Goal: Task Accomplishment & Management: Manage account settings

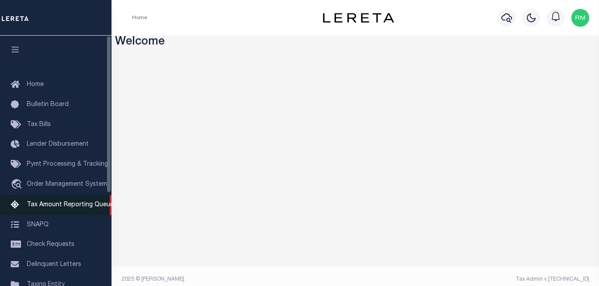
click at [69, 204] on span "Tax Amount Reporting Queue" at bounding box center [70, 205] width 87 height 6
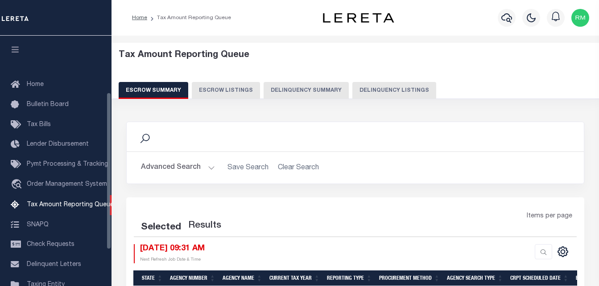
scroll to position [90, 0]
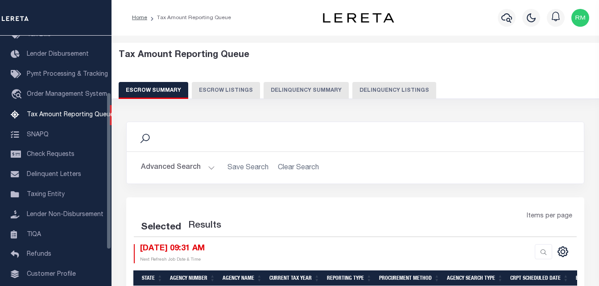
click at [390, 83] on button "Delinquency Listings" at bounding box center [394, 90] width 84 height 17
select select "100"
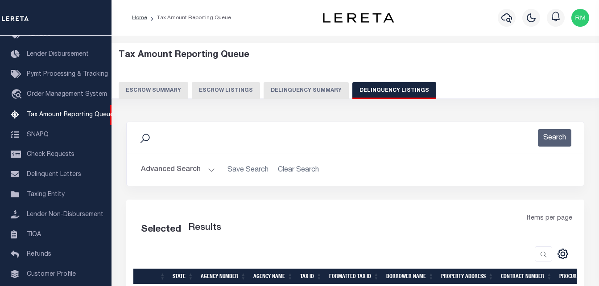
select select "100"
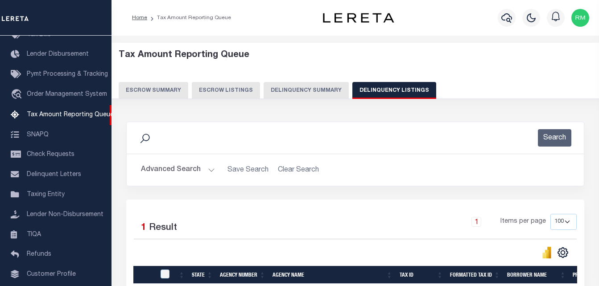
click at [181, 167] on button "Advanced Search" at bounding box center [178, 169] width 74 height 17
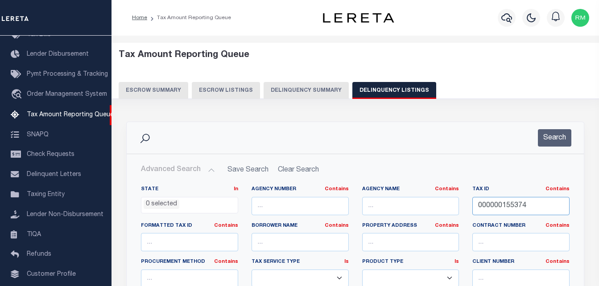
click at [504, 207] on input "000000155374" at bounding box center [520, 206] width 97 height 18
type input "v"
paste input "000000155374"
type input "000000155374"
click at [562, 141] on button "Search" at bounding box center [554, 137] width 33 height 17
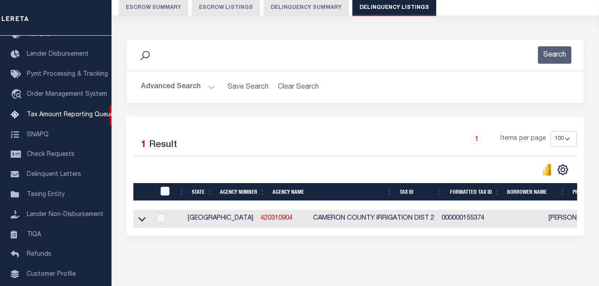
scroll to position [120, 0]
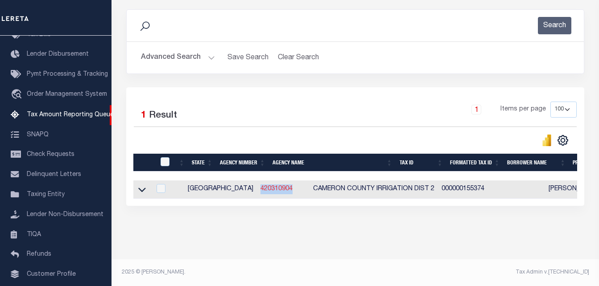
copy link "420310904"
drag, startPoint x: 258, startPoint y: 184, endPoint x: 221, endPoint y: 183, distance: 37.0
click at [257, 183] on td "420310904" at bounding box center [283, 190] width 53 height 18
checkbox input "true"
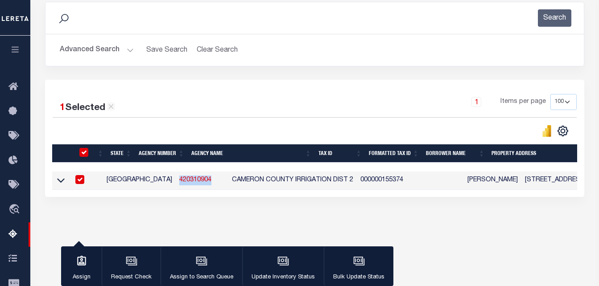
scroll to position [119, 0]
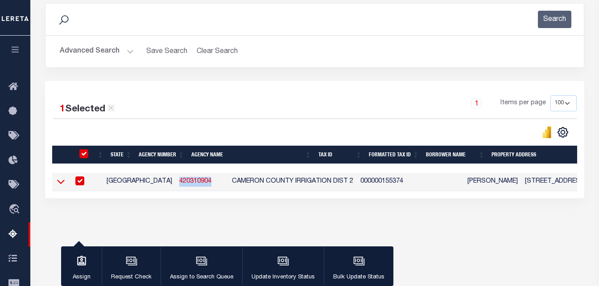
click at [63, 183] on icon at bounding box center [61, 181] width 8 height 9
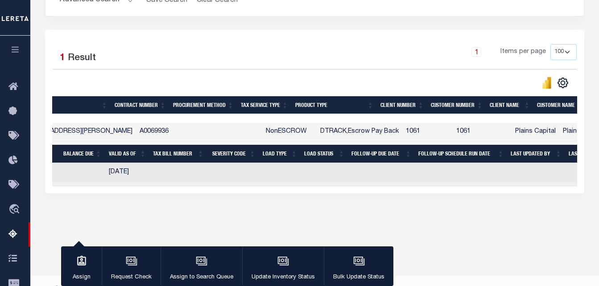
scroll to position [0, 476]
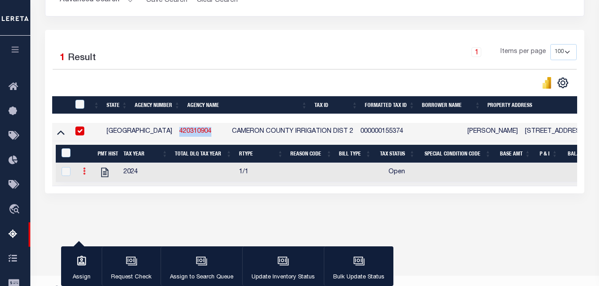
click at [83, 174] on icon at bounding box center [84, 171] width 3 height 7
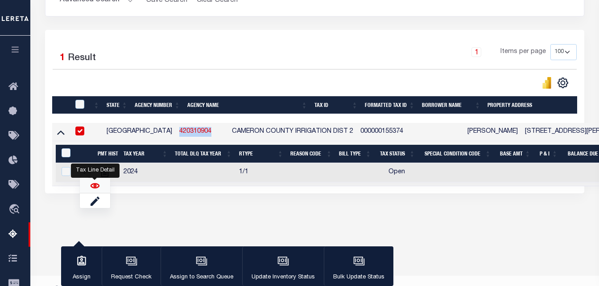
click at [95, 189] on img "" at bounding box center [95, 186] width 9 height 9
checkbox input "true"
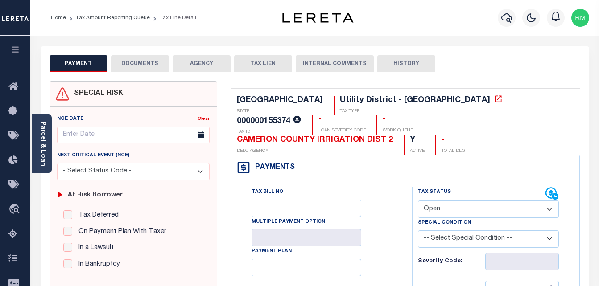
click at [456, 201] on select "- Select Status Code - Open Due/Unpaid Paid Incomplete No Tax Due Internal Refu…" at bounding box center [488, 209] width 141 height 17
select select "PYD"
click at [418, 201] on select "- Select Status Code - Open Due/Unpaid Paid Incomplete No Tax Due Internal Refu…" at bounding box center [488, 209] width 141 height 17
type input "10/01/2025"
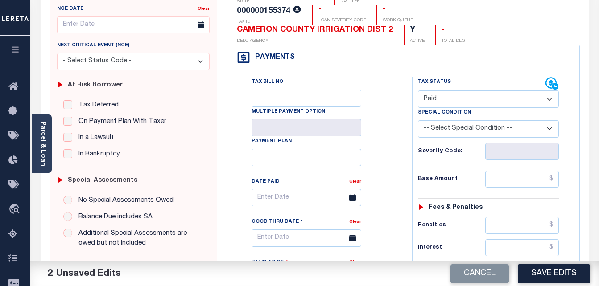
scroll to position [178, 0]
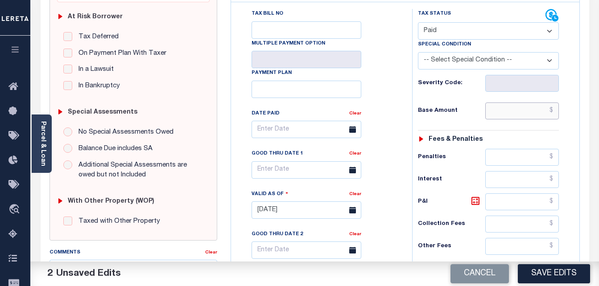
click at [526, 103] on input "text" at bounding box center [522, 111] width 74 height 17
type input "$0.00"
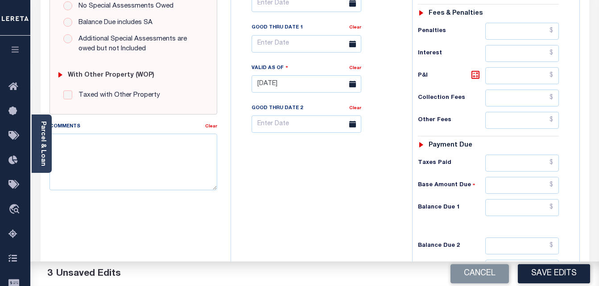
scroll to position [357, 0]
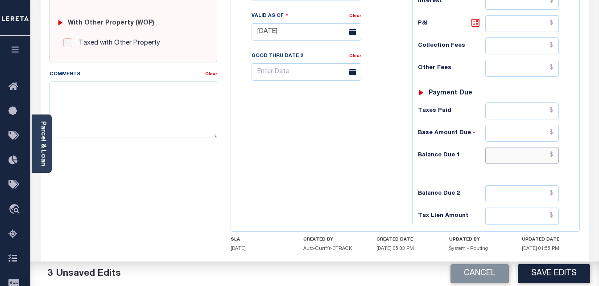
click at [495, 147] on input "text" at bounding box center [522, 155] width 74 height 17
type input "$0.00"
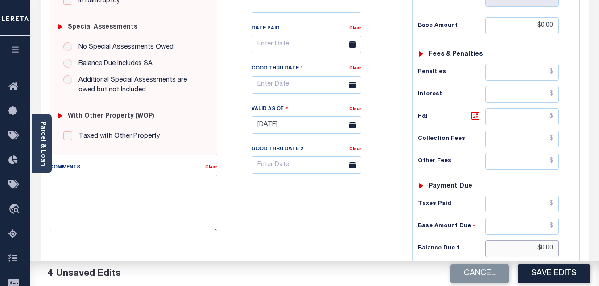
scroll to position [223, 0]
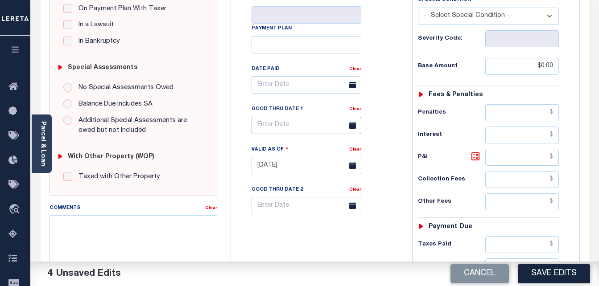
click at [283, 113] on body "Home Tax Amount Reporting Queue Tax Line Detail" at bounding box center [299, 124] width 599 height 695
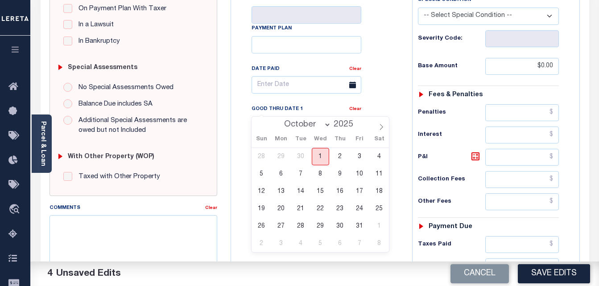
click at [322, 159] on span "1" at bounding box center [320, 156] width 17 height 17
type input "[DATE]"
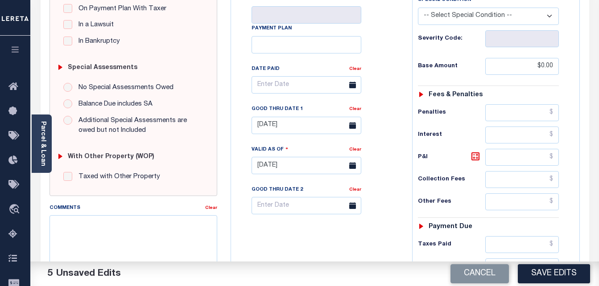
click at [555, 277] on button "Save Edits" at bounding box center [554, 274] width 72 height 19
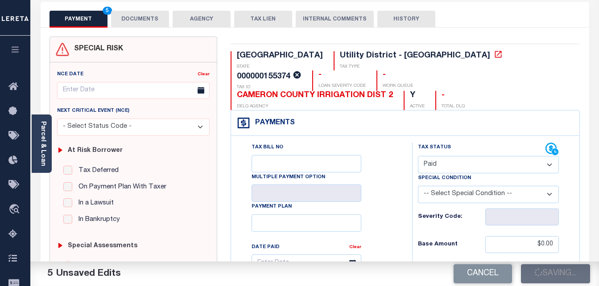
checkbox input "false"
type input "$0"
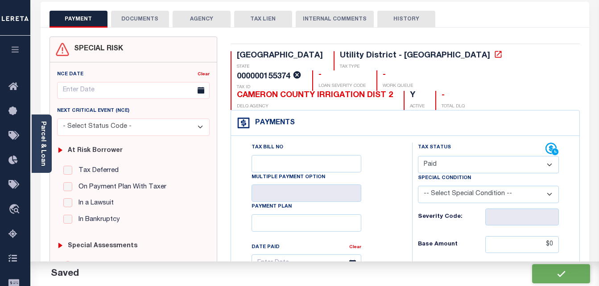
scroll to position [0, 0]
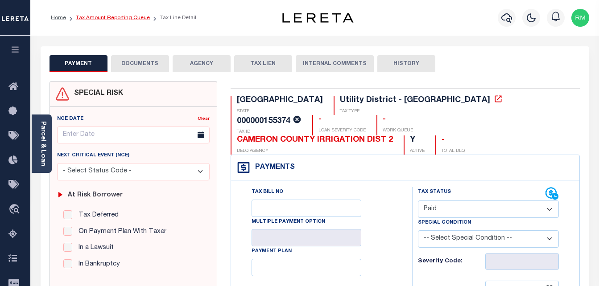
click at [136, 18] on link "Tax Amount Reporting Queue" at bounding box center [113, 17] width 74 height 5
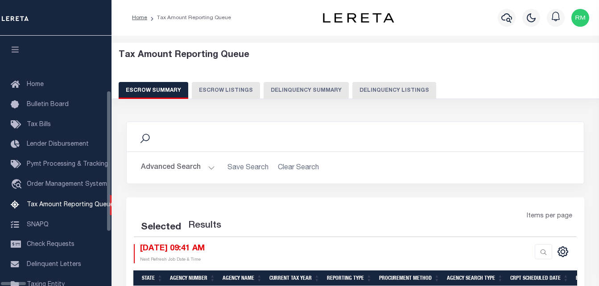
click at [362, 87] on button "Delinquency Listings" at bounding box center [394, 90] width 84 height 17
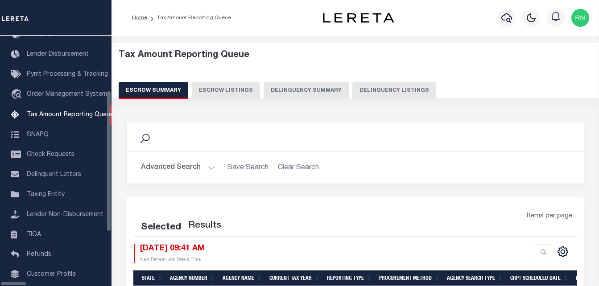
select select "100"
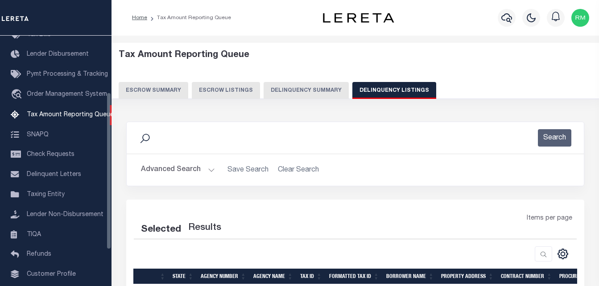
select select "100"
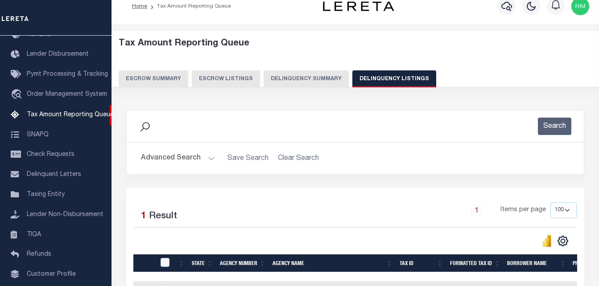
scroll to position [89, 0]
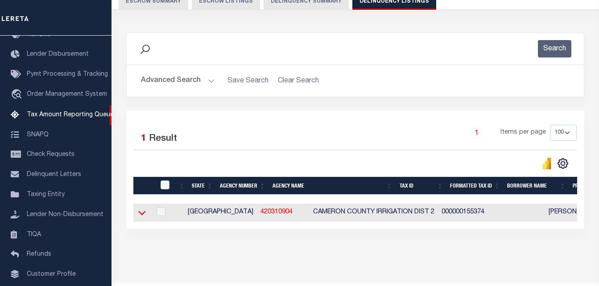
click at [139, 215] on icon at bounding box center [142, 213] width 8 height 4
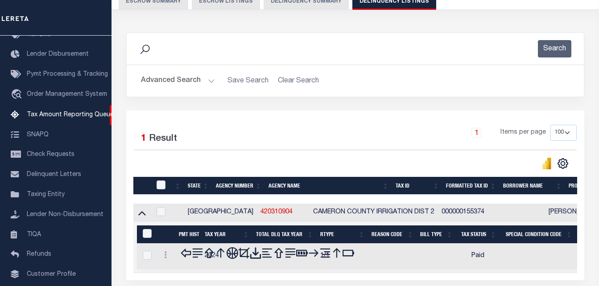
scroll to position [166, 0]
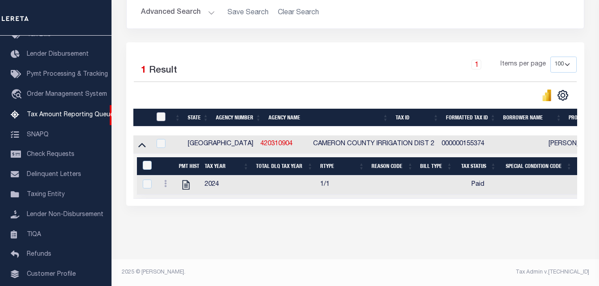
click at [160, 112] on input "checkbox" at bounding box center [161, 116] width 9 height 9
checkbox input "true"
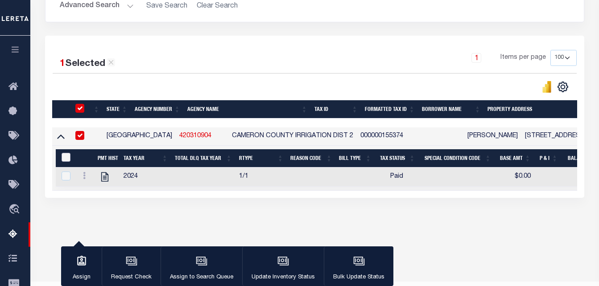
click at [66, 158] on input "&nbsp;" at bounding box center [66, 157] width 9 height 9
checkbox input "true"
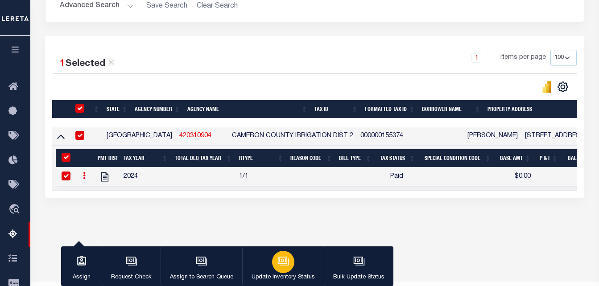
click at [279, 262] on icon "button" at bounding box center [283, 262] width 12 height 12
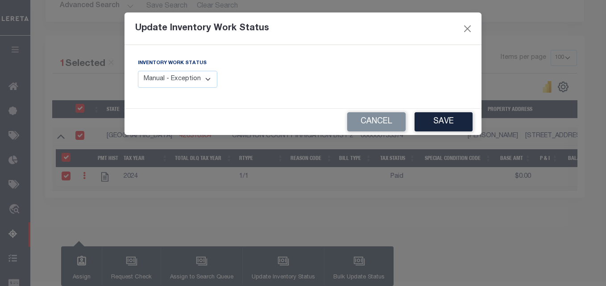
click at [186, 82] on select "Manual - Exception Pended - Awaiting Search Late Add Exception Completed" at bounding box center [177, 79] width 79 height 17
select select "4"
click at [138, 71] on select "Manual - Exception Pended - Awaiting Search Late Add Exception Completed" at bounding box center [177, 79] width 79 height 17
click at [458, 128] on button "Save" at bounding box center [443, 121] width 58 height 19
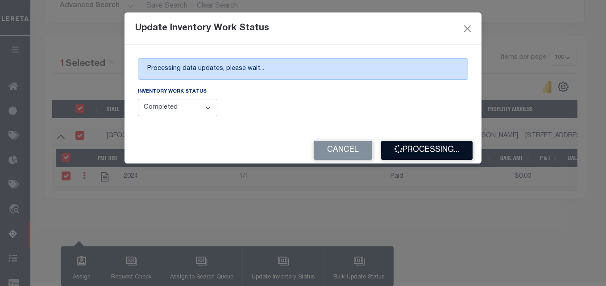
click at [427, 151] on button "Processing..." at bounding box center [426, 150] width 91 height 19
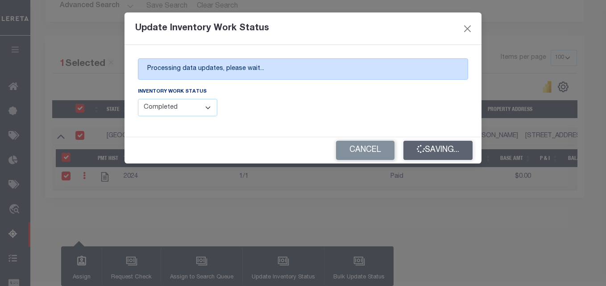
click at [427, 151] on div "Cancel Saving..." at bounding box center [302, 150] width 357 height 26
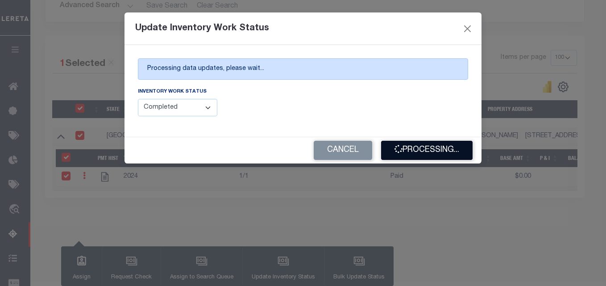
click at [414, 153] on button "Processing..." at bounding box center [426, 150] width 91 height 19
click at [414, 153] on div "Cancel Processing..." at bounding box center [302, 150] width 357 height 26
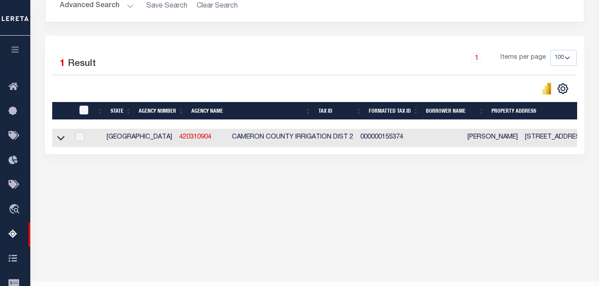
click at [111, 4] on button "Advanced Search" at bounding box center [97, 5] width 74 height 17
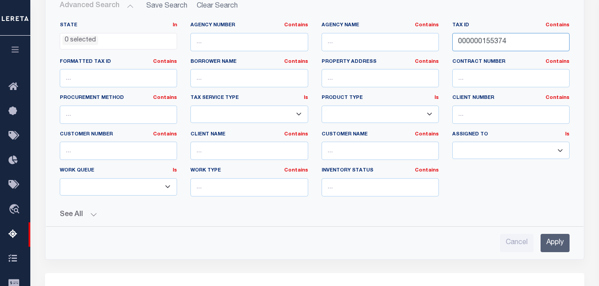
click at [498, 44] on input "000000155374" at bounding box center [510, 42] width 117 height 18
paste input "92441"
click at [558, 245] on input "Apply" at bounding box center [555, 243] width 29 height 18
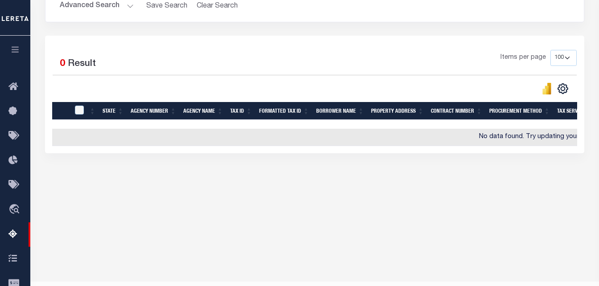
click at [105, 6] on button "Advanced Search" at bounding box center [97, 5] width 74 height 17
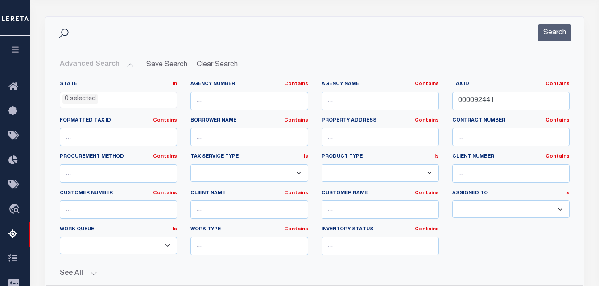
scroll to position [30, 0]
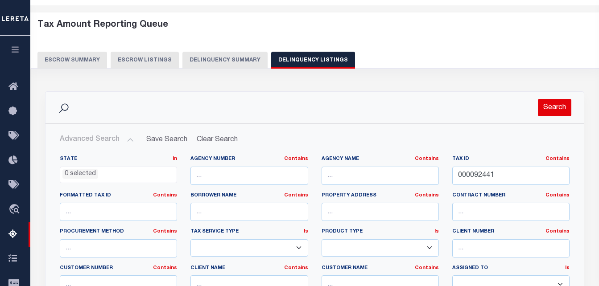
click at [553, 108] on button "Search" at bounding box center [554, 107] width 33 height 17
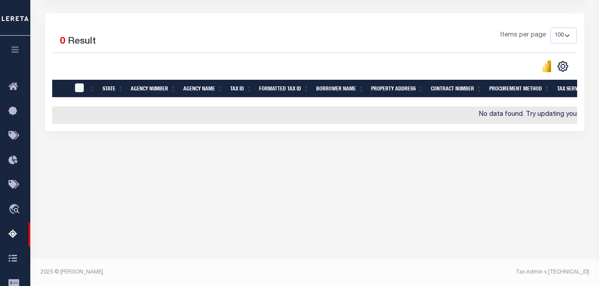
scroll to position [8, 0]
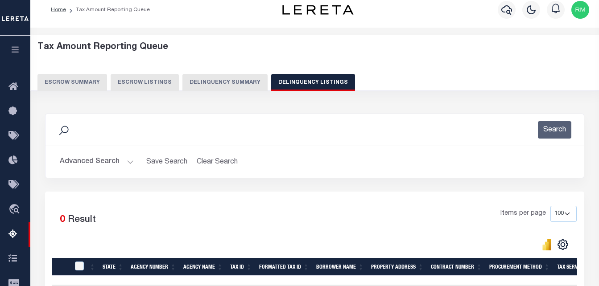
click at [114, 166] on button "Advanced Search" at bounding box center [97, 161] width 74 height 17
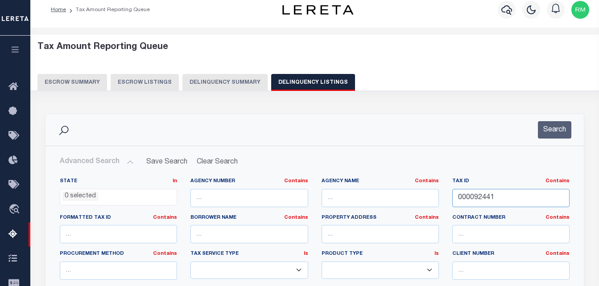
click at [508, 200] on input "000092441" at bounding box center [510, 198] width 117 height 18
click at [508, 199] on input "000092441" at bounding box center [510, 198] width 117 height 18
paste input "000092441"
paste input "text"
click at [556, 130] on button "Search" at bounding box center [554, 129] width 33 height 17
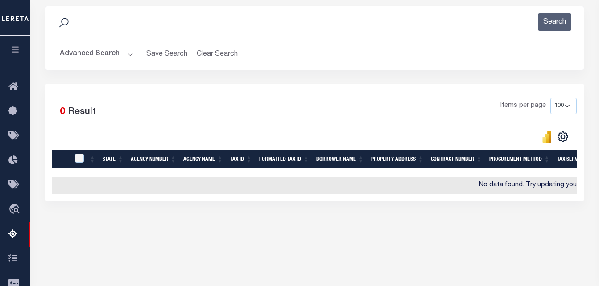
scroll to position [142, 0]
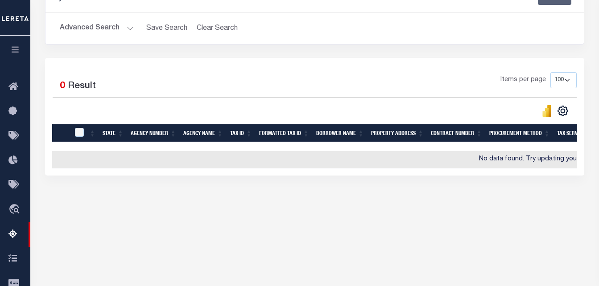
click at [107, 29] on button "Advanced Search" at bounding box center [97, 28] width 74 height 17
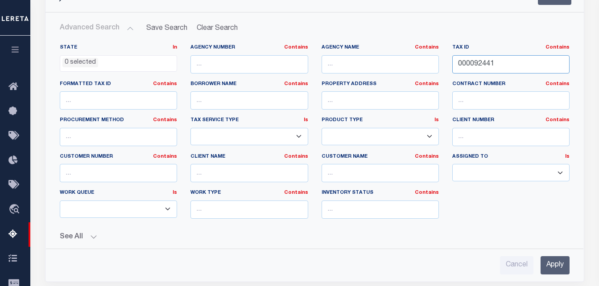
click at [509, 66] on input "000092441" at bounding box center [510, 64] width 117 height 18
paste input "11716"
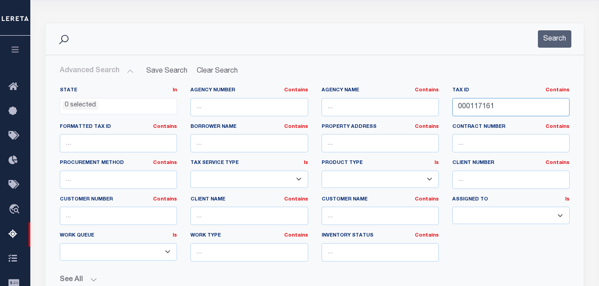
scroll to position [97, 0]
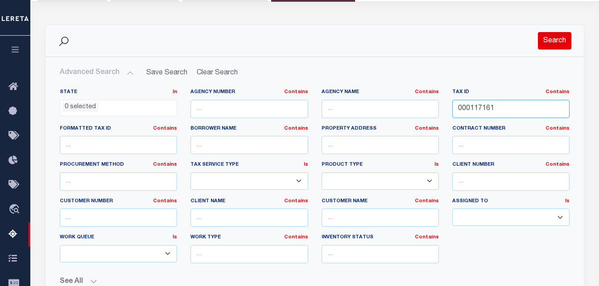
type input "000117161"
click at [557, 37] on button "Search" at bounding box center [554, 40] width 33 height 17
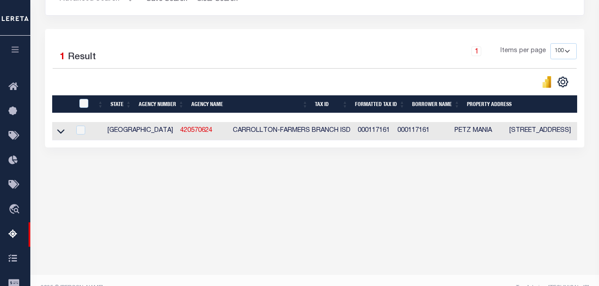
scroll to position [186, 0]
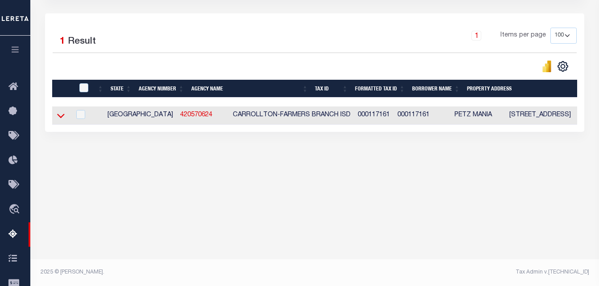
click at [61, 119] on icon at bounding box center [61, 116] width 8 height 4
click at [59, 120] on icon at bounding box center [61, 115] width 8 height 9
copy link "420570624"
copy tr "[GEOGRAPHIC_DATA]"
drag, startPoint x: 178, startPoint y: 118, endPoint x: 139, endPoint y: 116, distance: 39.7
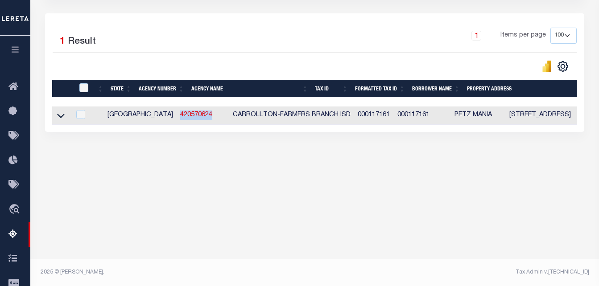
copy link "420570624"
drag, startPoint x: 160, startPoint y: 119, endPoint x: 138, endPoint y: 120, distance: 21.9
click at [177, 120] on td "420570624" at bounding box center [203, 116] width 53 height 18
checkbox input "true"
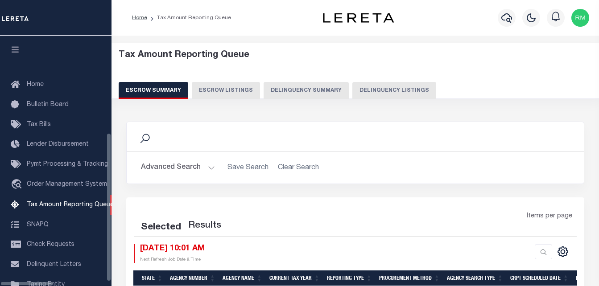
select select "100"
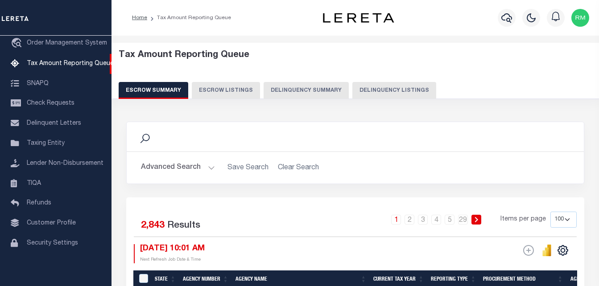
click at [387, 86] on button "Delinquency Listings" at bounding box center [394, 90] width 84 height 17
select select "100"
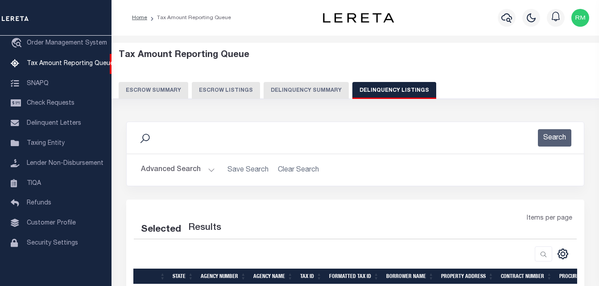
select select "100"
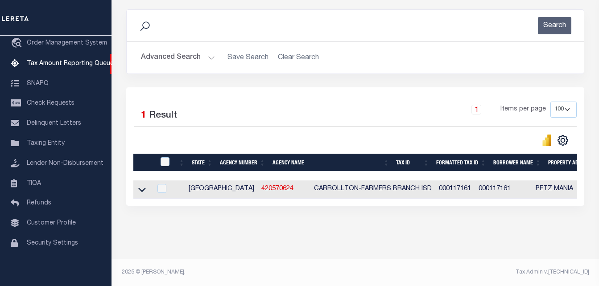
scroll to position [120, 0]
click at [146, 186] on link at bounding box center [142, 189] width 10 height 6
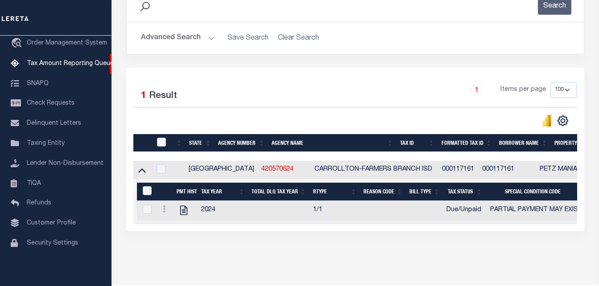
scroll to position [134, 0]
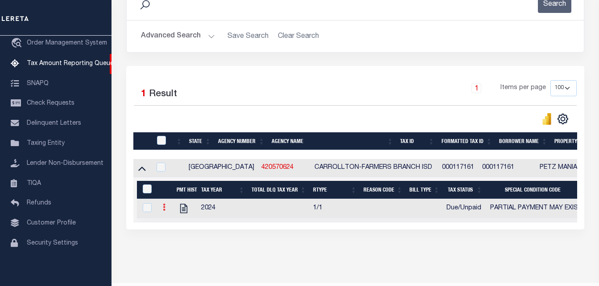
click at [164, 211] on icon at bounding box center [164, 207] width 3 height 7
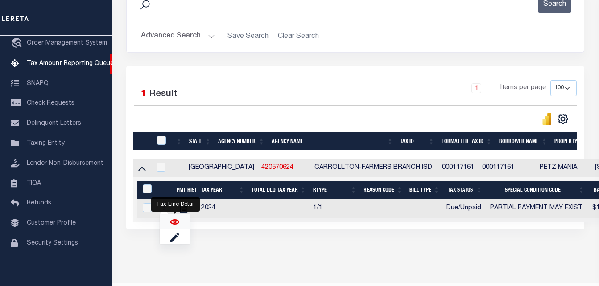
click at [172, 226] on img "" at bounding box center [174, 222] width 9 height 9
checkbox input "true"
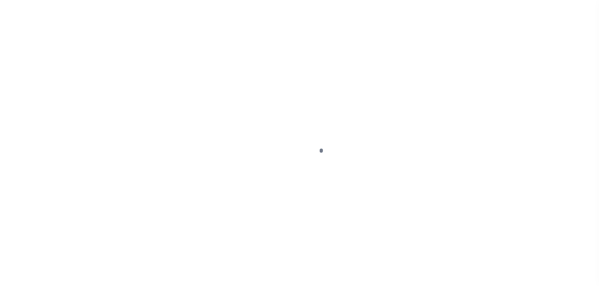
select select "DUE"
select select "15"
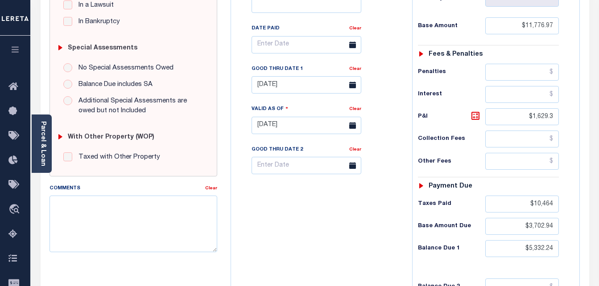
scroll to position [268, 0]
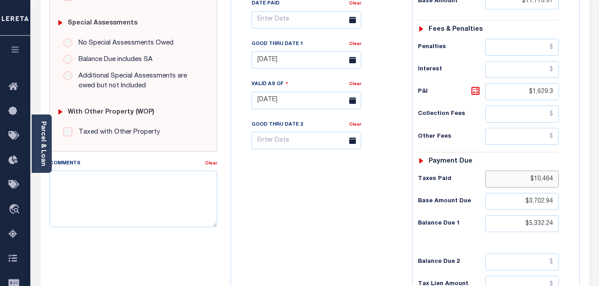
click at [542, 184] on input "$10,464" at bounding box center [522, 179] width 74 height 17
type input "$"
type input "[DATE]"
type input "$.00"
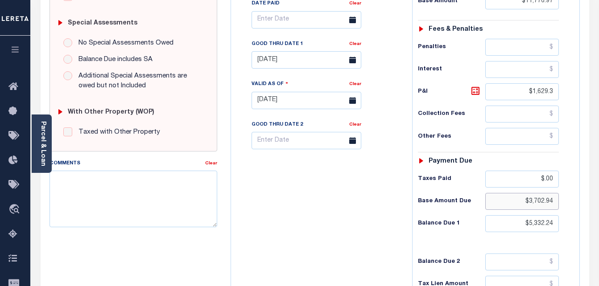
click at [538, 205] on input "$3,702.94" at bounding box center [522, 201] width 74 height 17
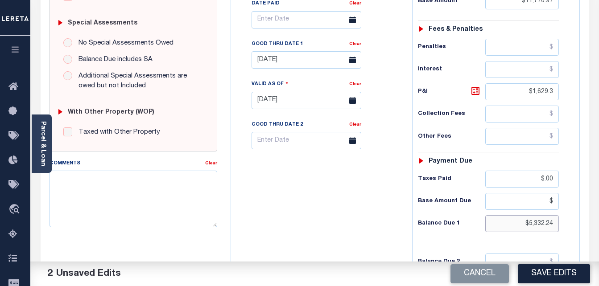
type input "$.00"
click at [551, 224] on input "$5,332.24" at bounding box center [522, 223] width 74 height 17
paste input "76.66"
type input "$5,376.66"
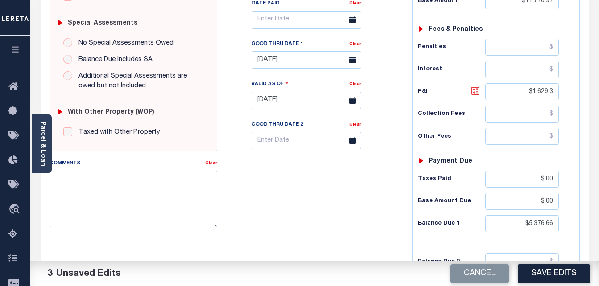
click at [475, 93] on icon at bounding box center [475, 91] width 11 height 11
type input "$6,400.31"
click at [542, 183] on input "$.00" at bounding box center [522, 179] width 74 height 17
paste input "6,400.31"
type input "$6,400.30"
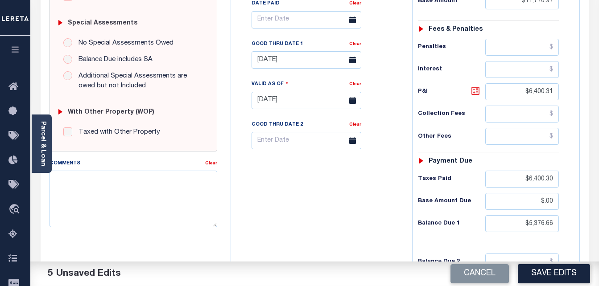
click at [473, 95] on icon at bounding box center [475, 91] width 11 height 11
click at [535, 94] on input "$6,400.31" at bounding box center [522, 91] width 74 height 17
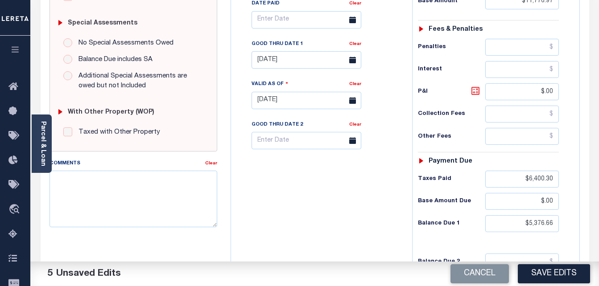
click at [478, 95] on icon at bounding box center [475, 91] width 11 height 11
type input "$6,400.31"
click at [538, 201] on input "$.00" at bounding box center [522, 201] width 74 height 17
paste input "3,702.94"
type input "$3,702.90"
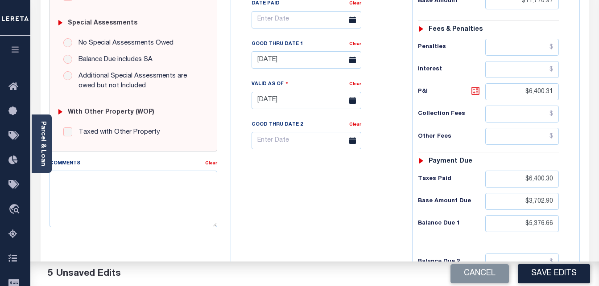
click at [475, 92] on icon at bounding box center [475, 91] width 11 height 11
click at [536, 90] on input "$6,400.31" at bounding box center [522, 91] width 74 height 17
paste input "777.6"
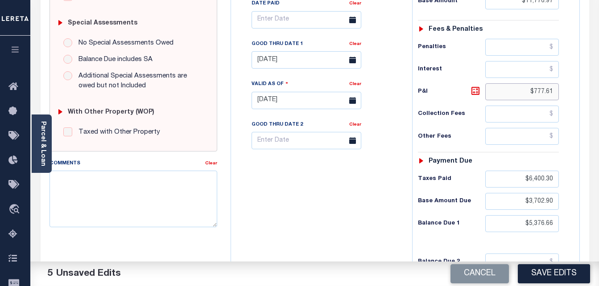
type input "$777.61"
click at [308, 64] on input "[DATE]" at bounding box center [307, 59] width 110 height 17
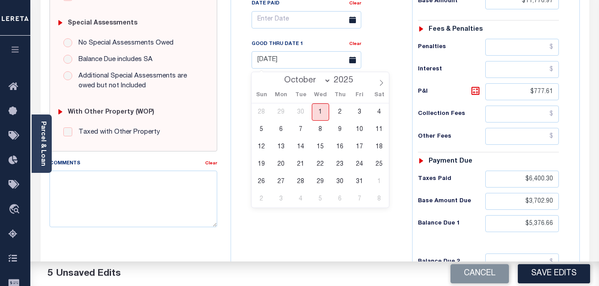
click at [320, 108] on span "1" at bounding box center [320, 111] width 17 height 17
type input "[DATE]"
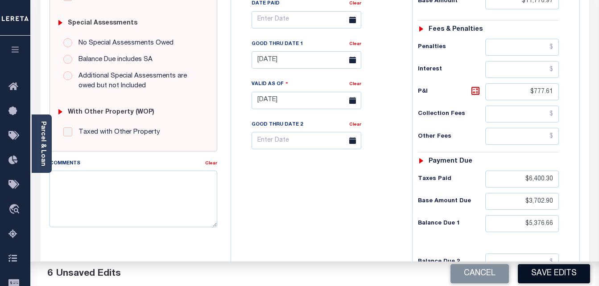
click at [551, 275] on button "Save Edits" at bounding box center [554, 274] width 72 height 19
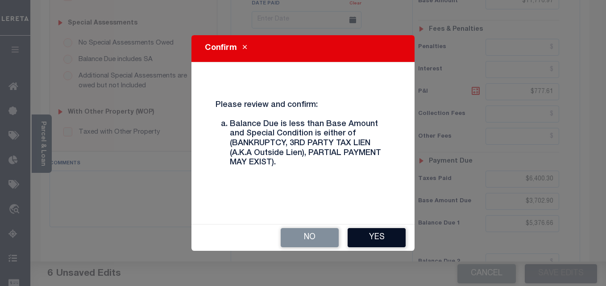
click at [362, 229] on button "Yes" at bounding box center [377, 237] width 58 height 19
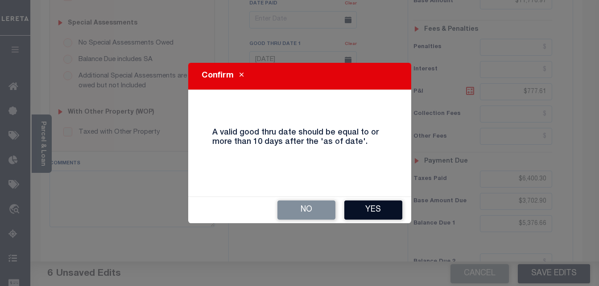
click at [381, 215] on button "Yes" at bounding box center [373, 210] width 58 height 19
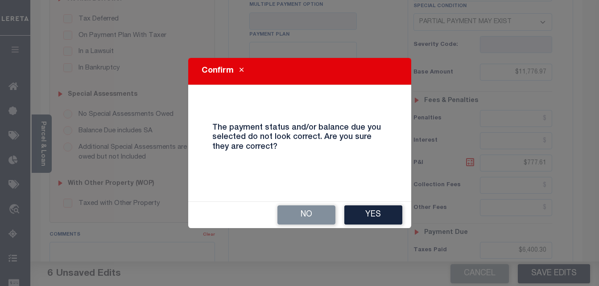
scroll to position [178, 0]
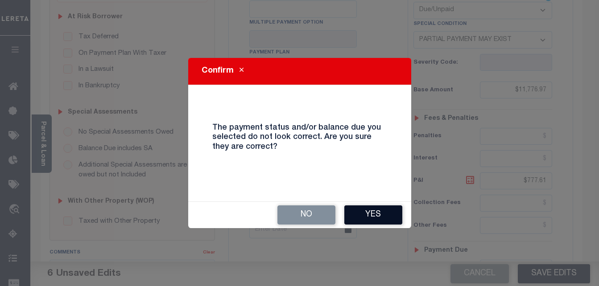
click at [382, 222] on button "Yes" at bounding box center [373, 215] width 58 height 19
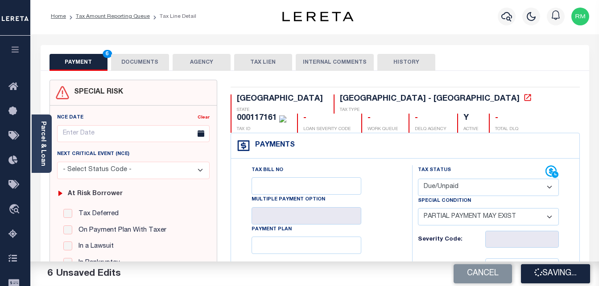
scroll to position [0, 0]
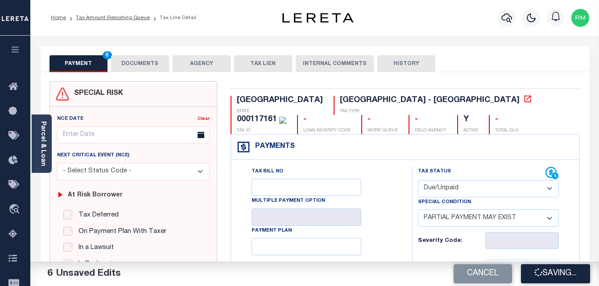
click at [156, 70] on button "DOCUMENTS" at bounding box center [140, 63] width 58 height 17
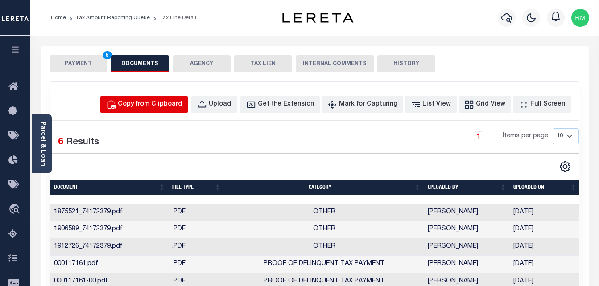
click at [182, 104] on div "Copy from Clipboard" at bounding box center [150, 105] width 64 height 10
select select "POP"
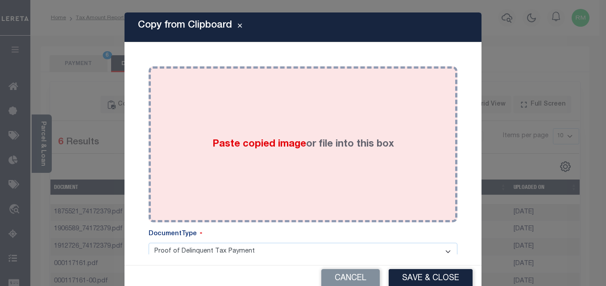
click at [277, 140] on span "Paste copied image" at bounding box center [259, 145] width 94 height 10
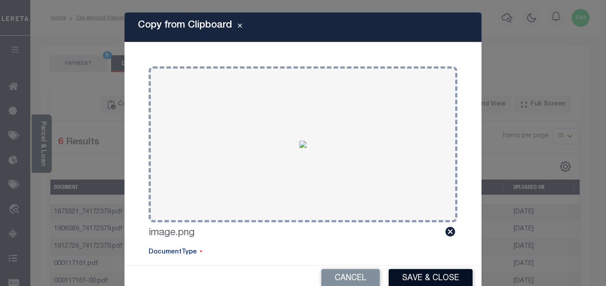
click at [424, 275] on button "Save & Close" at bounding box center [431, 278] width 84 height 19
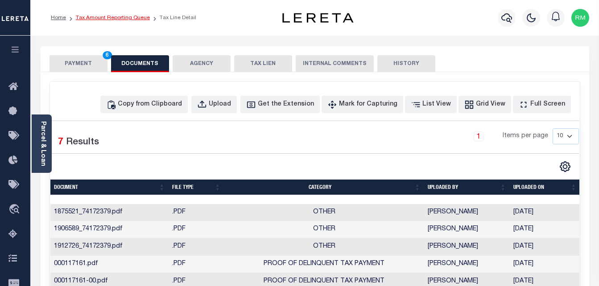
click at [126, 20] on link "Tax Amount Reporting Queue" at bounding box center [113, 17] width 74 height 5
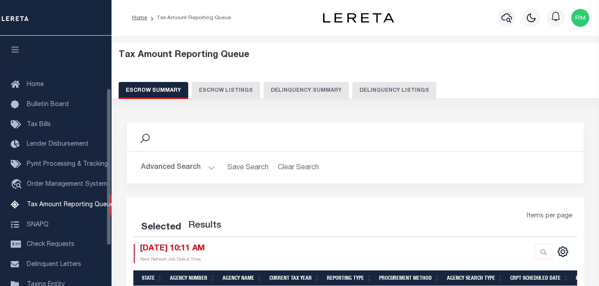
click at [380, 88] on button "Delinquency Listings" at bounding box center [394, 90] width 84 height 17
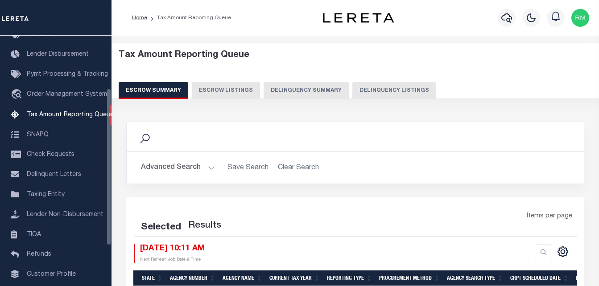
select select "100"
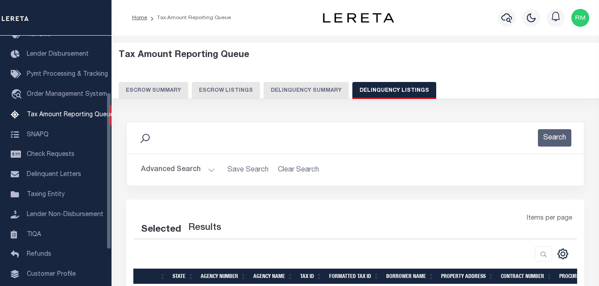
select select "100"
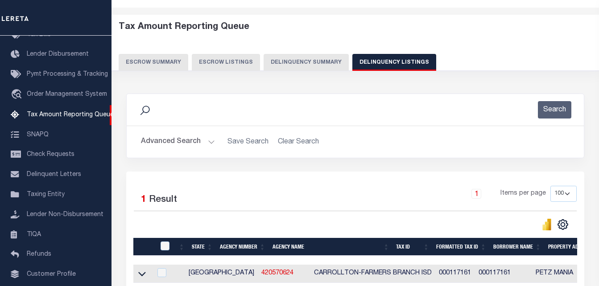
scroll to position [120, 0]
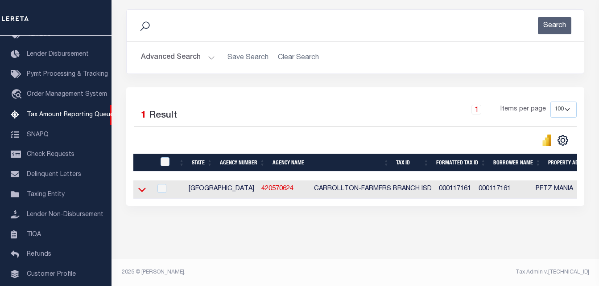
click at [141, 188] on icon at bounding box center [142, 190] width 8 height 4
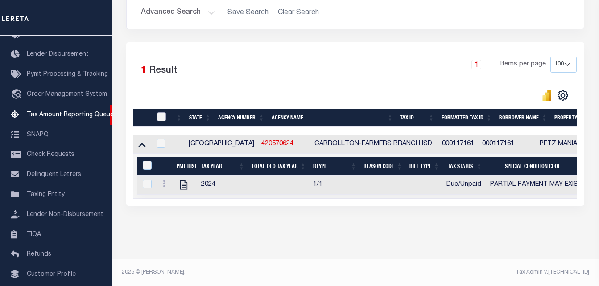
click at [165, 112] on input "checkbox" at bounding box center [161, 116] width 9 height 9
checkbox input "true"
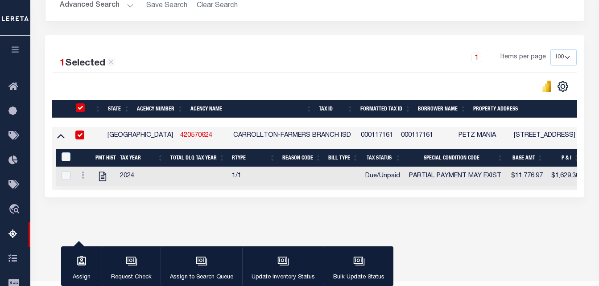
scroll to position [164, 0]
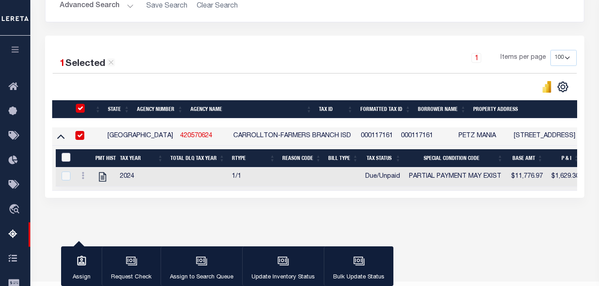
click at [68, 162] on input "&nbsp;" at bounding box center [66, 157] width 9 height 9
checkbox input "true"
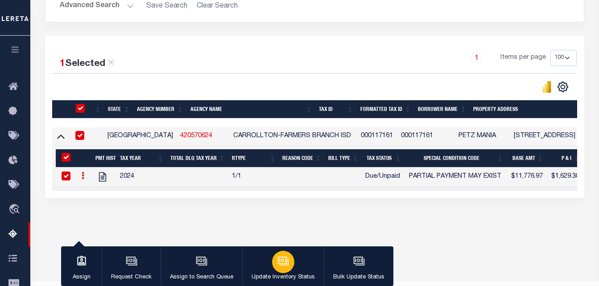
click at [282, 264] on icon "button" at bounding box center [282, 260] width 9 height 7
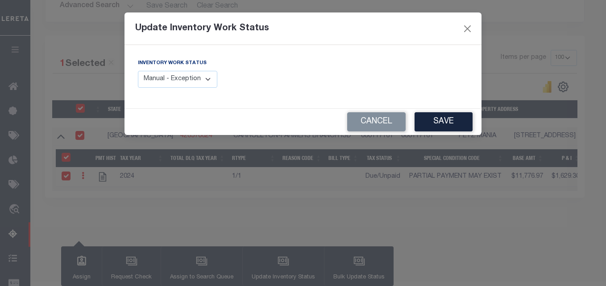
click at [188, 76] on select "Manual - Exception Pended - Awaiting Search Late Add Exception Completed" at bounding box center [177, 79] width 79 height 17
click at [187, 139] on div "Update Inventory Work Status Inventory Work Status Manual - Exception Pended - …" at bounding box center [303, 143] width 606 height 286
click at [196, 79] on select "Manual - Exception Pended - Awaiting Search Late Add Exception Completed" at bounding box center [177, 79] width 79 height 17
select select "4"
click at [138, 71] on select "Manual - Exception Pended - Awaiting Search Late Add Exception Completed" at bounding box center [177, 79] width 79 height 17
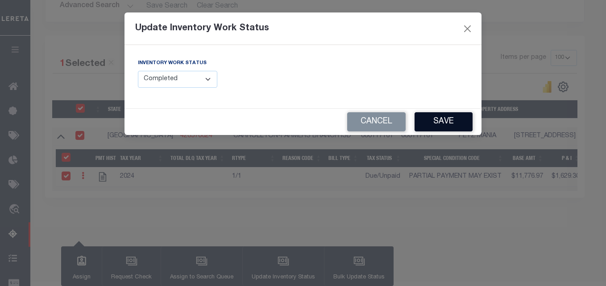
click at [457, 123] on button "Save" at bounding box center [443, 121] width 58 height 19
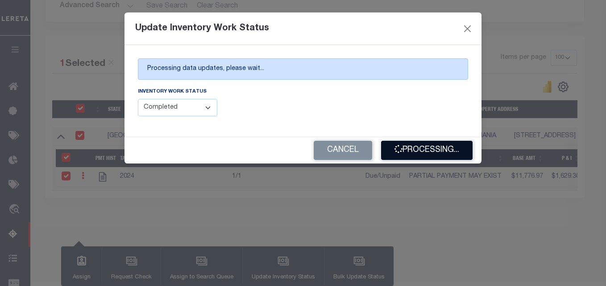
click at [421, 147] on button "Processing..." at bounding box center [426, 150] width 91 height 19
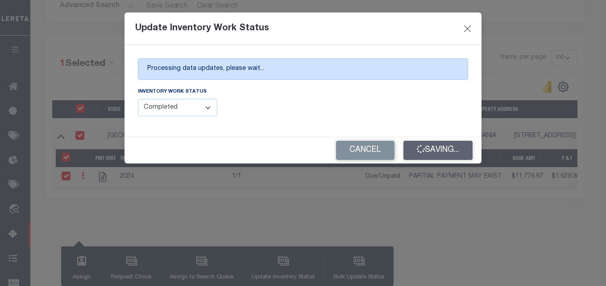
click at [421, 147] on div "Cancel Saving..." at bounding box center [302, 150] width 357 height 26
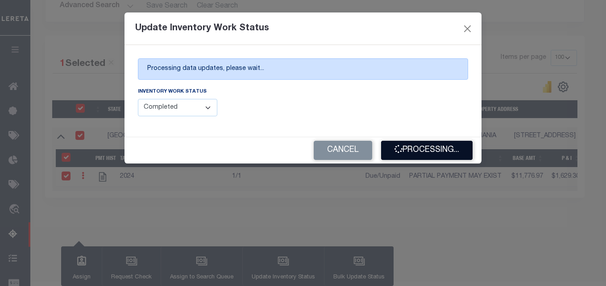
click at [428, 156] on button "Processing..." at bounding box center [426, 150] width 91 height 19
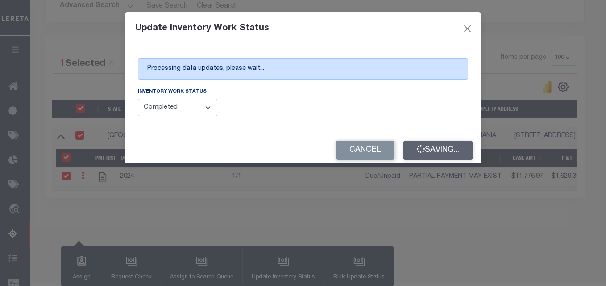
click at [428, 156] on div "Cancel Saving..." at bounding box center [302, 150] width 357 height 26
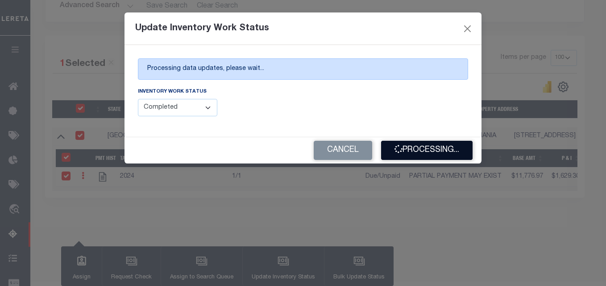
click at [426, 149] on button "Processing..." at bounding box center [426, 150] width 91 height 19
click at [426, 149] on div "Cancel Processing..." at bounding box center [302, 150] width 357 height 26
click at [426, 149] on button "Processing..." at bounding box center [426, 150] width 91 height 19
click at [426, 149] on div "Cancel Processing..." at bounding box center [302, 150] width 357 height 26
click at [426, 149] on button "Processing..." at bounding box center [426, 150] width 91 height 19
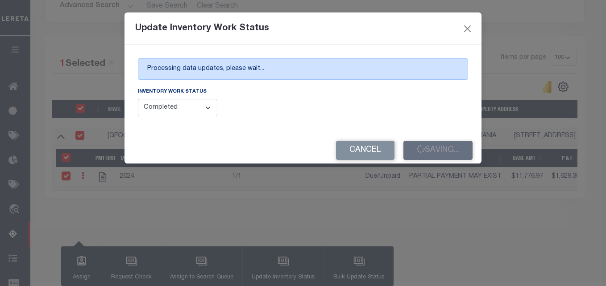
click at [426, 149] on div "Cancel Saving..." at bounding box center [302, 150] width 357 height 26
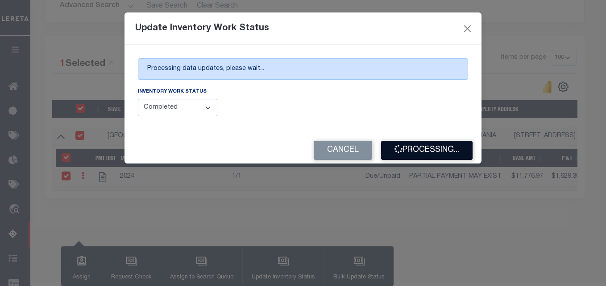
click at [425, 151] on button "Processing..." at bounding box center [426, 150] width 91 height 19
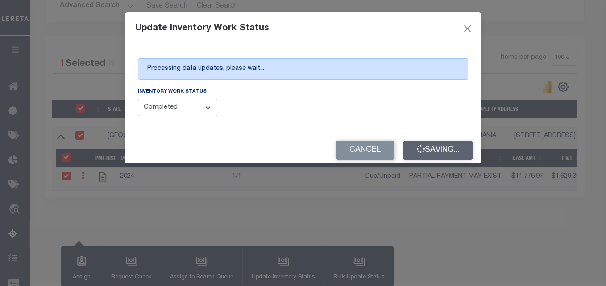
click at [425, 151] on div "Cancel Saving..." at bounding box center [302, 150] width 357 height 26
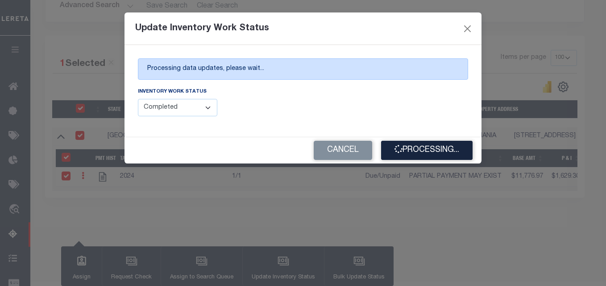
click at [424, 151] on button "Processing..." at bounding box center [426, 150] width 91 height 19
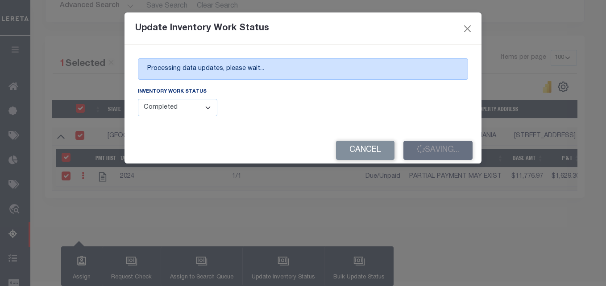
click at [424, 151] on div "Cancel Saving..." at bounding box center [302, 150] width 357 height 26
click at [432, 145] on div "Cancel Processing..." at bounding box center [302, 150] width 357 height 26
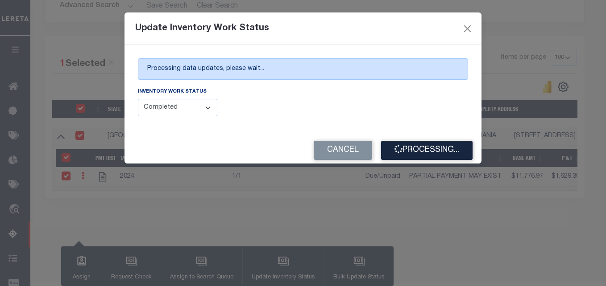
click at [432, 145] on button "Processing..." at bounding box center [426, 150] width 91 height 19
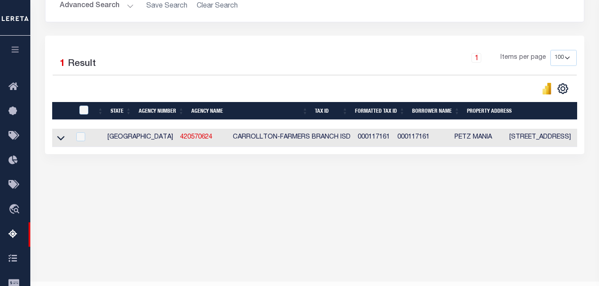
click at [111, 2] on button "Advanced Search" at bounding box center [97, 5] width 74 height 17
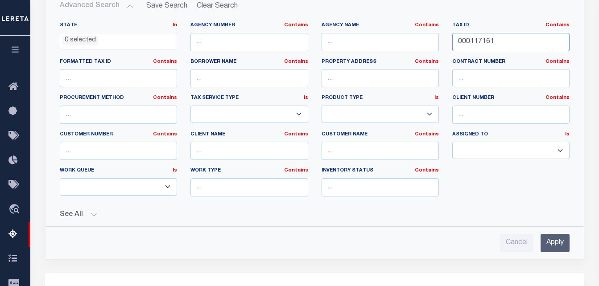
click at [490, 39] on input "000117161" at bounding box center [510, 42] width 117 height 18
paste input "7239530001757"
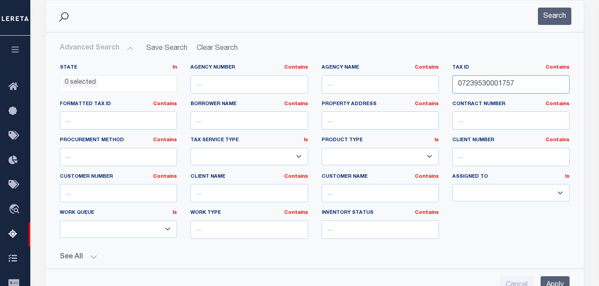
scroll to position [120, 0]
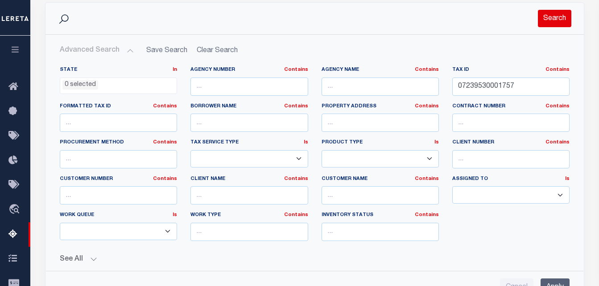
click at [558, 17] on button "Search" at bounding box center [554, 18] width 33 height 17
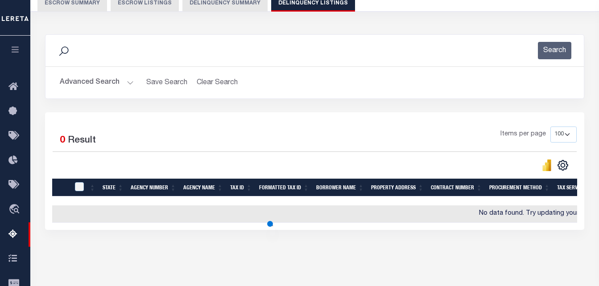
scroll to position [30, 0]
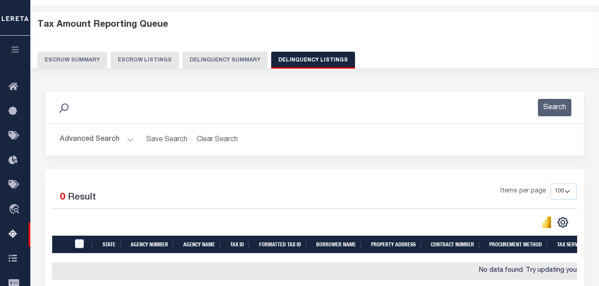
drag, startPoint x: 104, startPoint y: 139, endPoint x: 99, endPoint y: 140, distance: 5.4
click at [99, 140] on button "Advanced Search" at bounding box center [97, 139] width 74 height 17
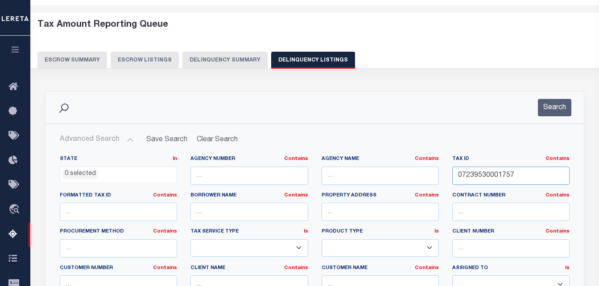
click at [505, 178] on input "07239530001757" at bounding box center [510, 176] width 117 height 18
click at [551, 105] on button "Search" at bounding box center [554, 107] width 33 height 17
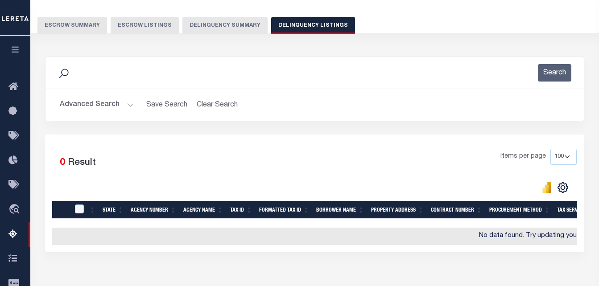
scroll to position [53, 0]
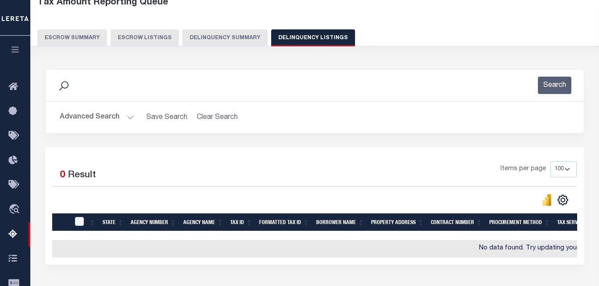
click at [116, 126] on button "Advanced Search" at bounding box center [97, 117] width 74 height 17
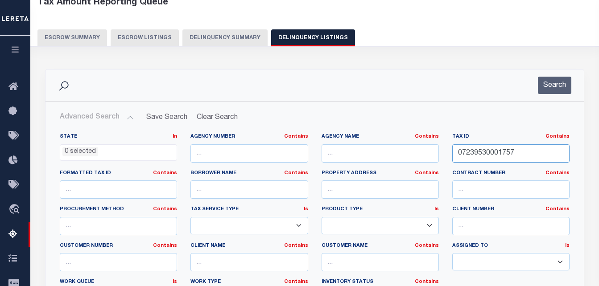
click at [504, 155] on input "07239530001757" at bounding box center [510, 154] width 117 height 18
click at [552, 88] on button "Search" at bounding box center [554, 85] width 33 height 17
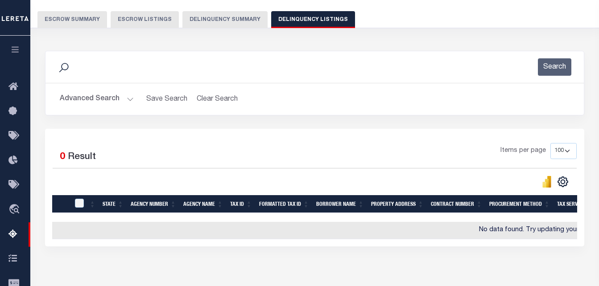
scroll to position [8, 0]
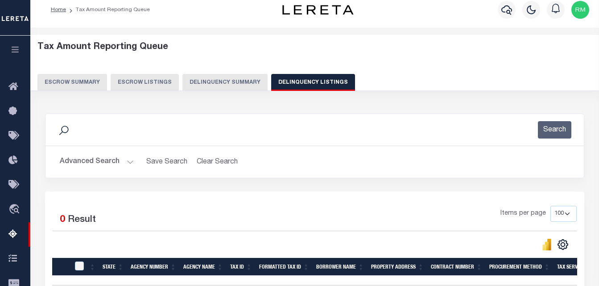
click at [107, 158] on button "Advanced Search" at bounding box center [97, 161] width 74 height 17
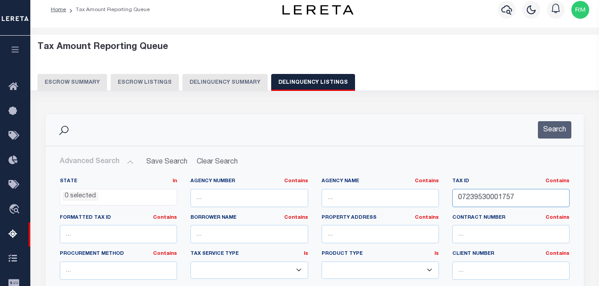
click at [499, 199] on input "07239530001757" at bounding box center [510, 198] width 117 height 18
paste input "419790007448"
type input "07419790007448"
click at [555, 132] on button "Search" at bounding box center [554, 129] width 33 height 17
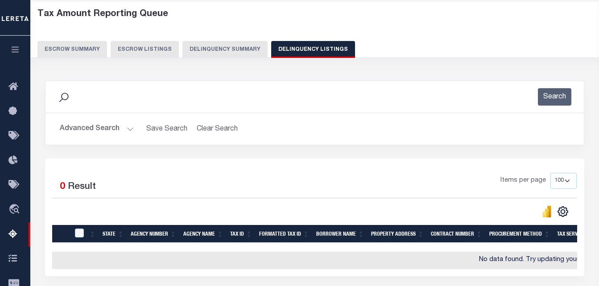
scroll to position [97, 0]
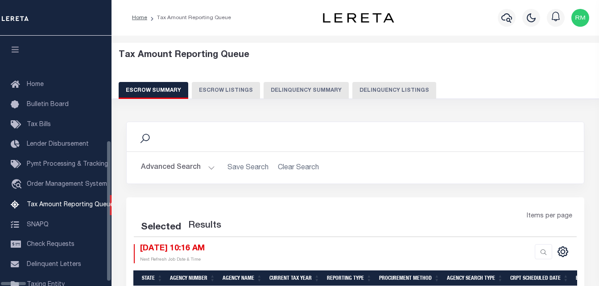
select select "100"
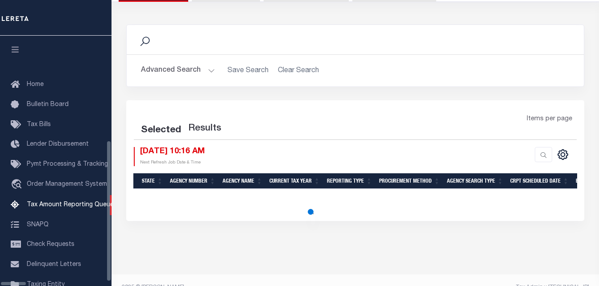
select select "100"
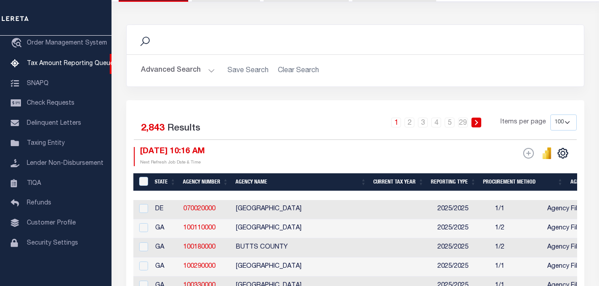
click at [190, 73] on button "Advanced Search" at bounding box center [178, 70] width 74 height 17
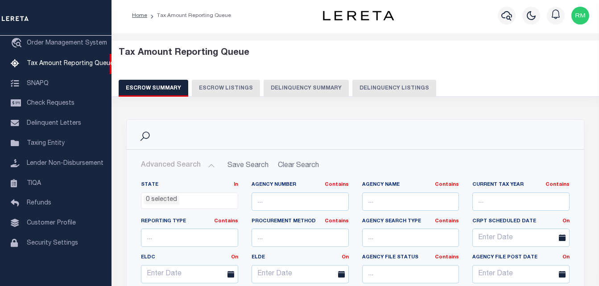
scroll to position [0, 0]
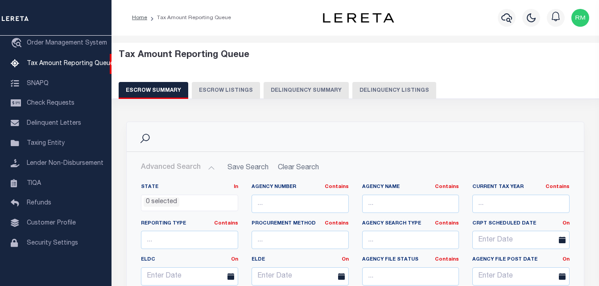
click at [380, 90] on button "Delinquency Listings" at bounding box center [394, 90] width 84 height 17
select select "100"
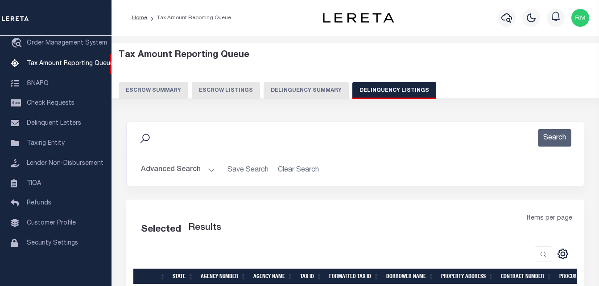
select select "100"
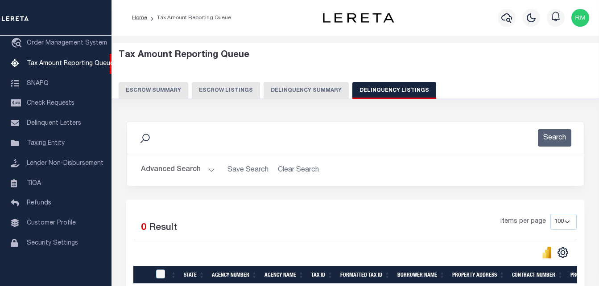
click at [198, 168] on button "Advanced Search" at bounding box center [178, 169] width 74 height 17
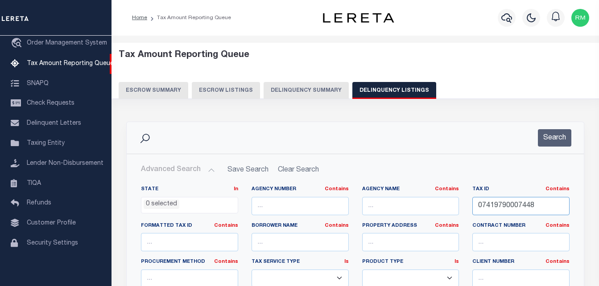
click at [518, 206] on input "07419790007448" at bounding box center [520, 206] width 97 height 18
click at [518, 204] on input "07419790007448" at bounding box center [520, 206] width 97 height 18
paste input "07419790007448"
click at [516, 204] on input "0741979000074197900074487448" at bounding box center [520, 206] width 97 height 18
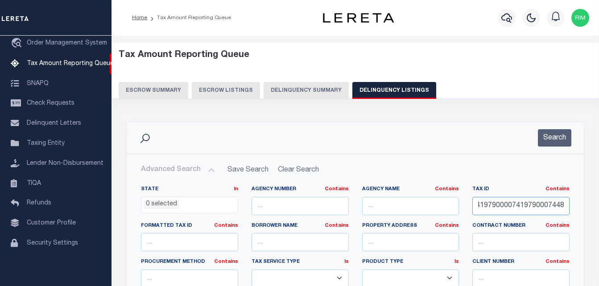
paste input "text"
click at [548, 141] on button "Search" at bounding box center [554, 137] width 33 height 17
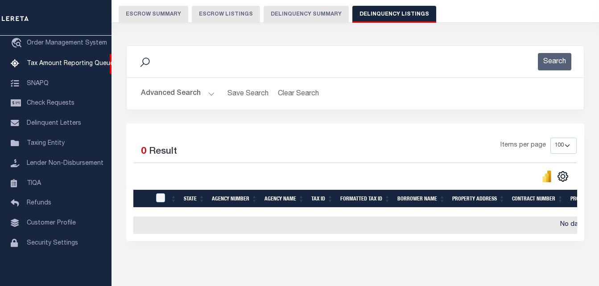
scroll to position [119, 0]
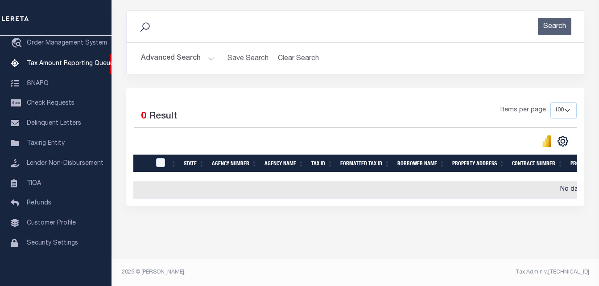
click at [204, 50] on button "Advanced Search" at bounding box center [178, 58] width 74 height 17
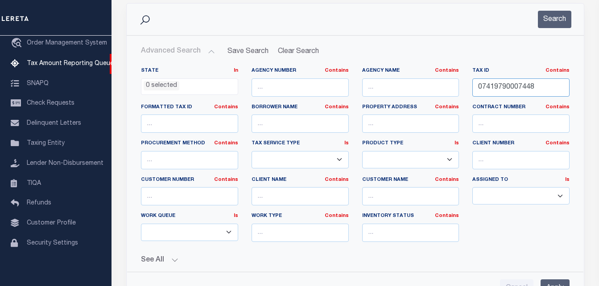
click at [533, 89] on input "07419790007448" at bounding box center [520, 88] width 97 height 18
paste input "46820782281"
type input "07446820782281"
click at [559, 24] on button "Search" at bounding box center [554, 19] width 33 height 17
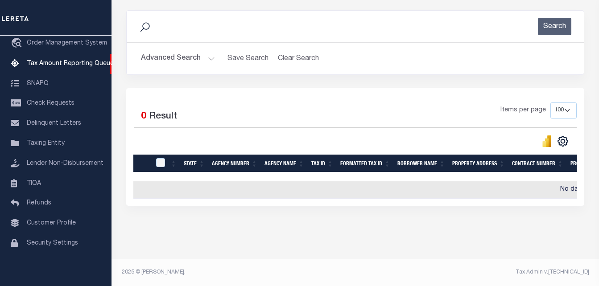
scroll to position [0, 0]
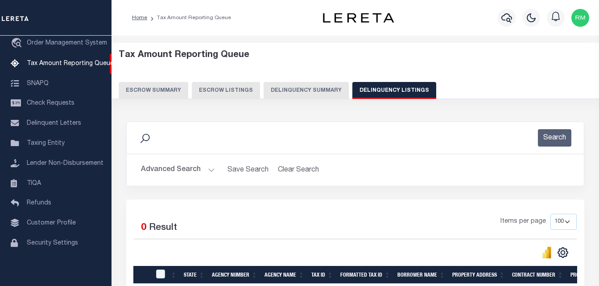
click at [288, 87] on button "Delinquency Summary" at bounding box center [306, 90] width 85 height 17
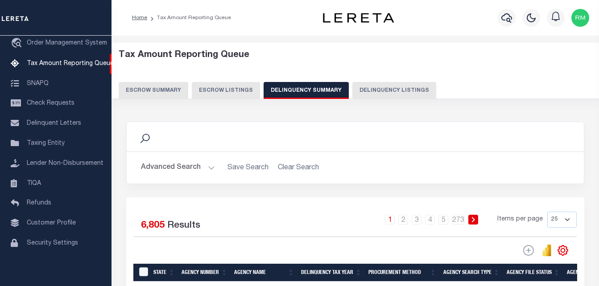
click at [389, 89] on button "Delinquency Listings" at bounding box center [394, 90] width 84 height 17
select select "100"
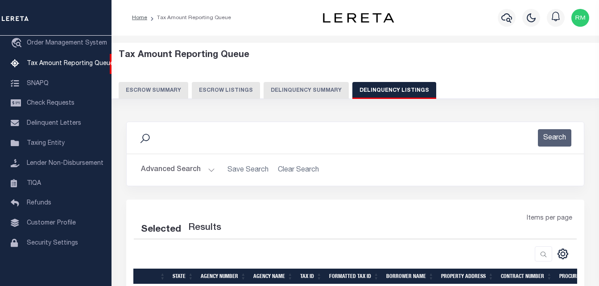
select select "100"
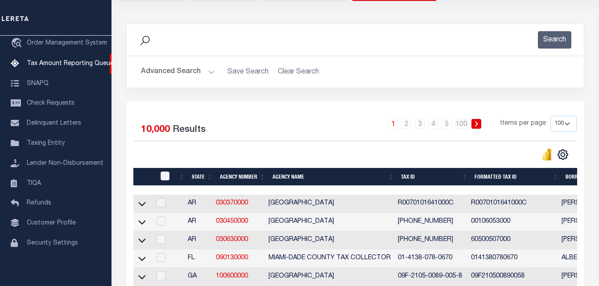
scroll to position [89, 0]
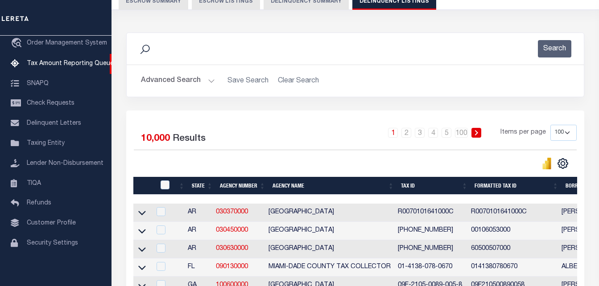
click at [194, 79] on button "Advanced Search" at bounding box center [178, 80] width 74 height 17
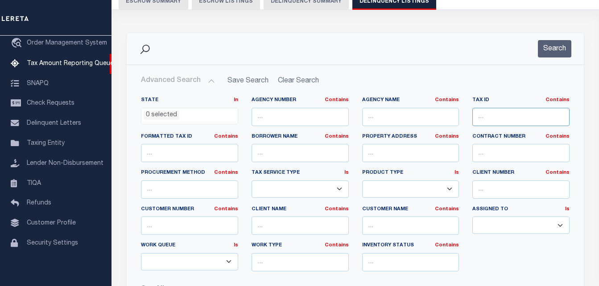
click at [517, 120] on input "text" at bounding box center [520, 117] width 97 height 18
paste input "07446820782281"
click at [553, 45] on button "Search" at bounding box center [554, 48] width 33 height 17
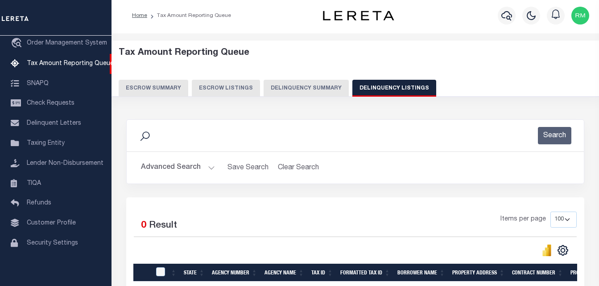
scroll to position [0, 0]
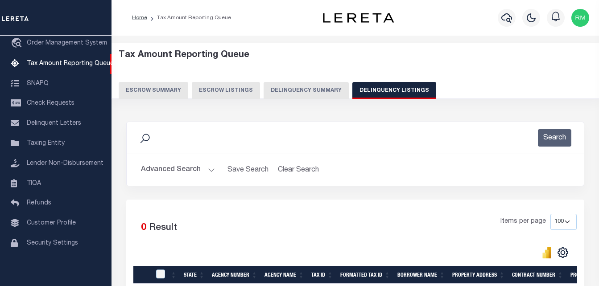
click at [190, 171] on button "Advanced Search" at bounding box center [178, 169] width 74 height 17
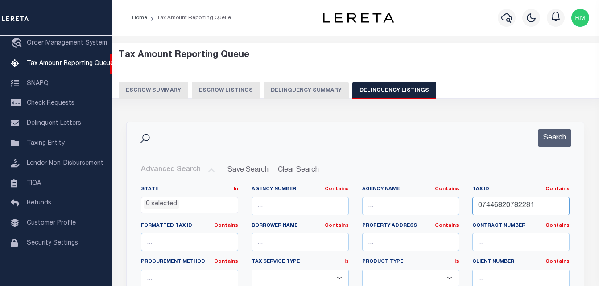
click at [503, 205] on input "07446820782281" at bounding box center [520, 206] width 97 height 18
click at [502, 205] on input "07446820782281" at bounding box center [520, 206] width 97 height 18
paste input "10012"
type input "10012"
click at [557, 136] on button "Search" at bounding box center [554, 137] width 33 height 17
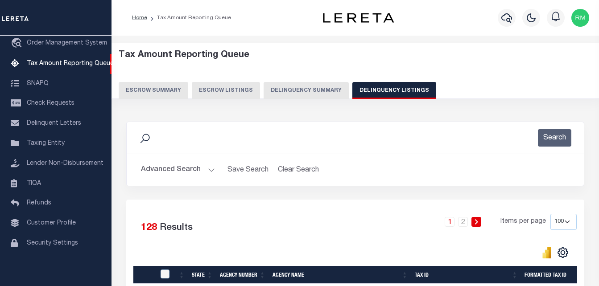
click at [166, 174] on button "Advanced Search" at bounding box center [178, 169] width 74 height 17
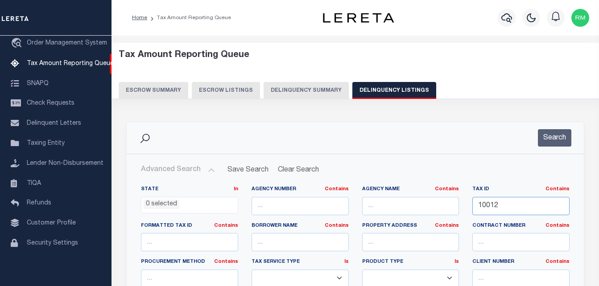
click at [501, 205] on input "10012" at bounding box center [520, 206] width 97 height 18
click at [559, 134] on button "Search" at bounding box center [554, 137] width 33 height 17
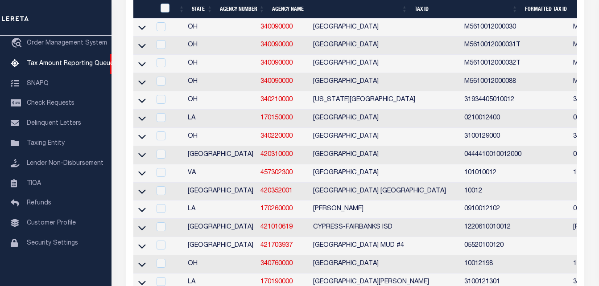
scroll to position [937, 0]
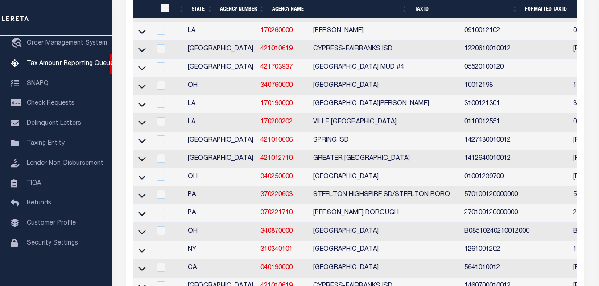
click at [142, 18] on icon at bounding box center [142, 12] width 8 height 9
